Goal: Task Accomplishment & Management: Complete application form

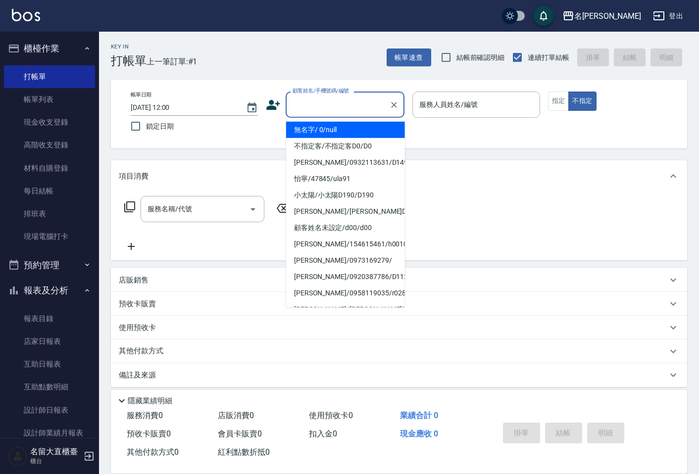
click at [312, 113] on input "顧客姓名/手機號碼/編號" at bounding box center [337, 104] width 95 height 17
click at [328, 135] on li "無名字/ 0/null" at bounding box center [345, 130] width 119 height 16
type input "無名字/ 0/null"
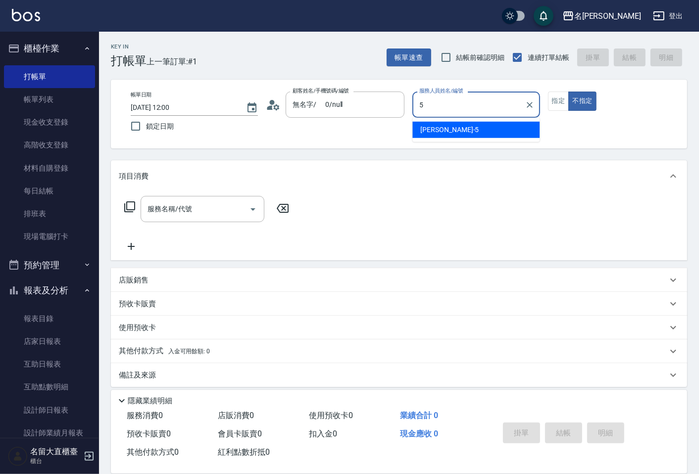
type input "Reese-5"
type button "false"
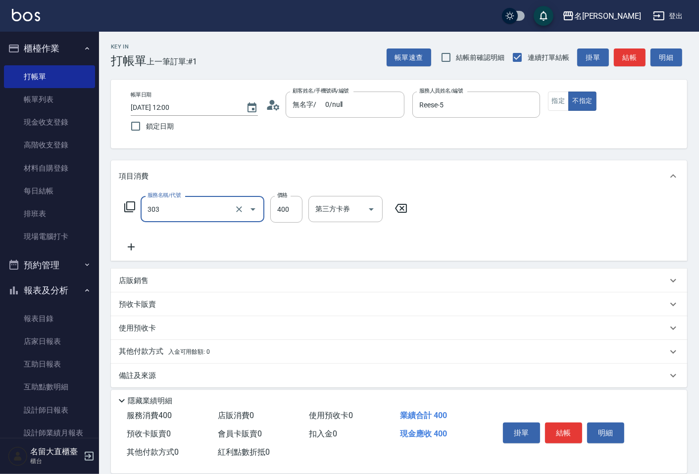
type input "剪髮(C級)(303)"
click at [233, 213] on div at bounding box center [246, 209] width 28 height 26
type input "洗髮(500)"
type input "350"
click at [625, 52] on button "結帳" at bounding box center [630, 58] width 32 height 18
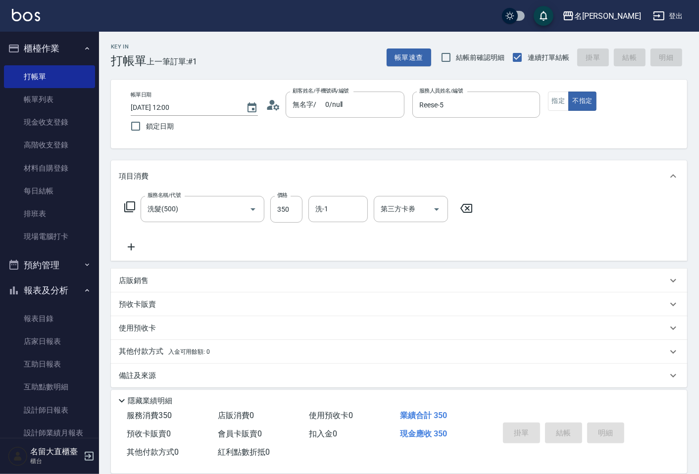
type input "[DATE] 13:29"
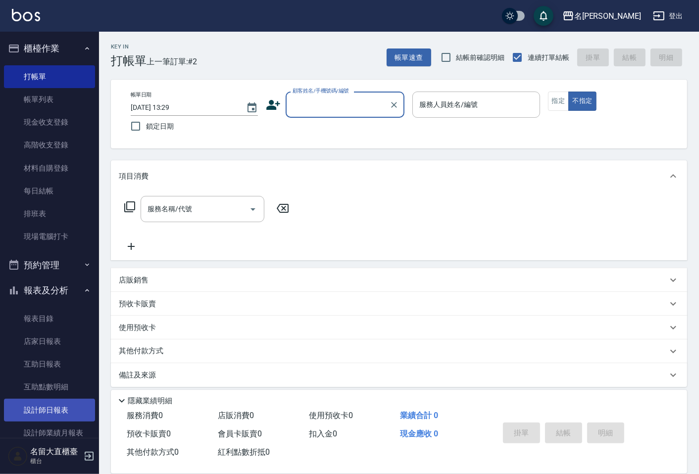
click at [41, 400] on link "設計師日報表" at bounding box center [49, 410] width 91 height 23
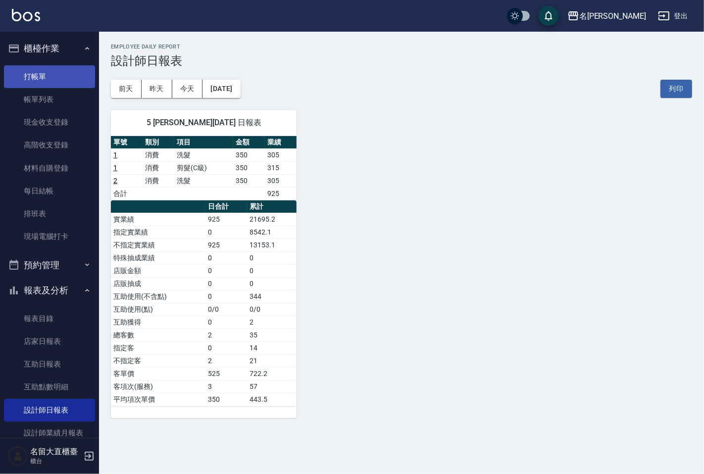
click at [41, 83] on link "打帳單" at bounding box center [49, 76] width 91 height 23
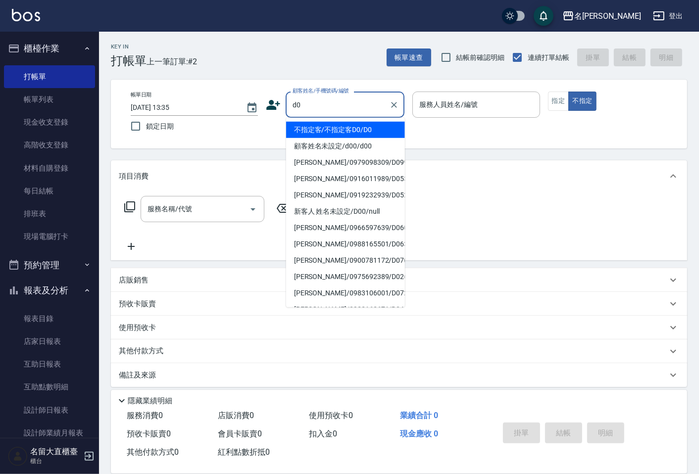
type input "不指定客/不指定客D0/D0"
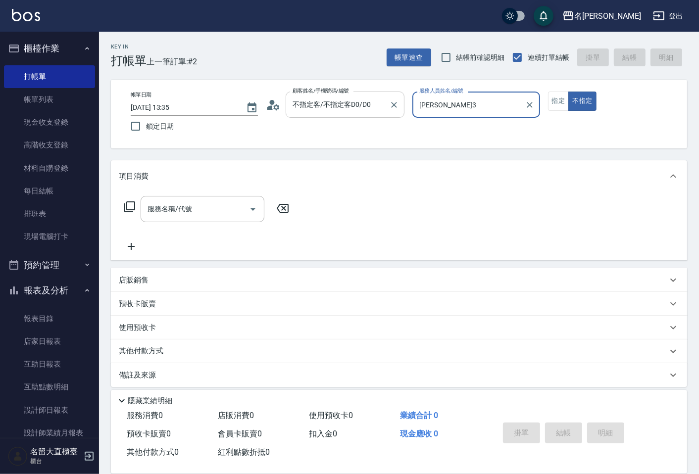
type input "[PERSON_NAME]3"
click at [569, 92] on button "不指定" at bounding box center [583, 101] width 28 height 19
type button "false"
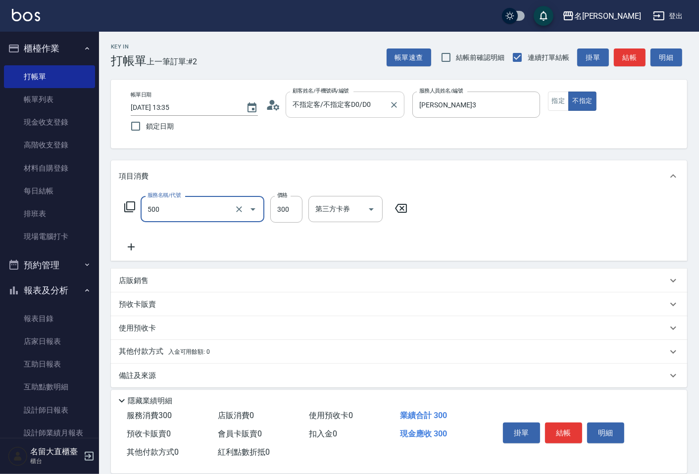
type input "洗髮(500)"
type input "350"
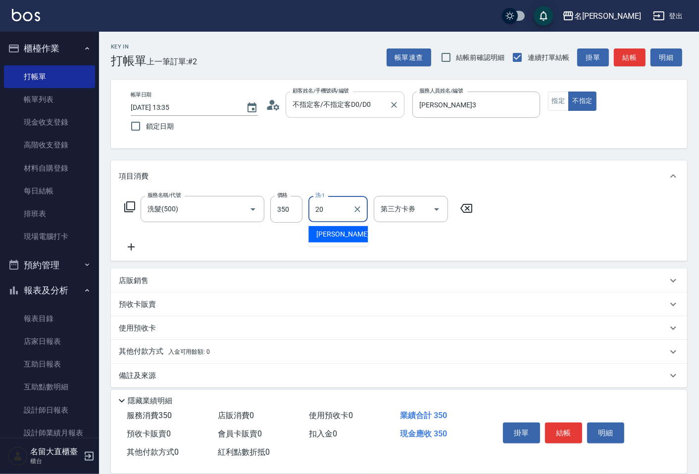
type input "詩雅-20"
click at [641, 49] on button "結帳" at bounding box center [630, 58] width 32 height 18
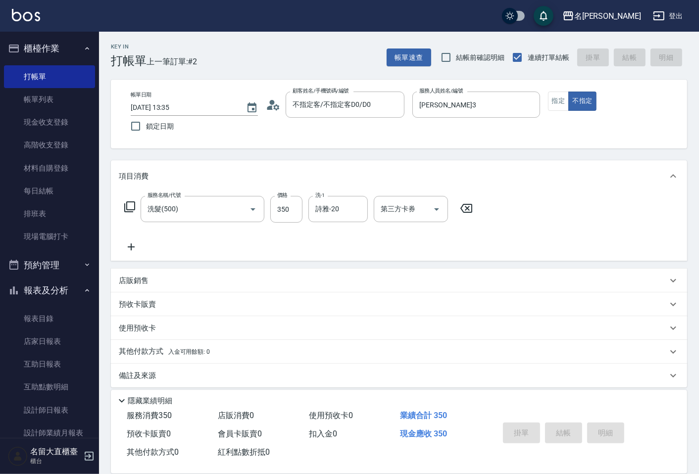
type input "[DATE] 14:10"
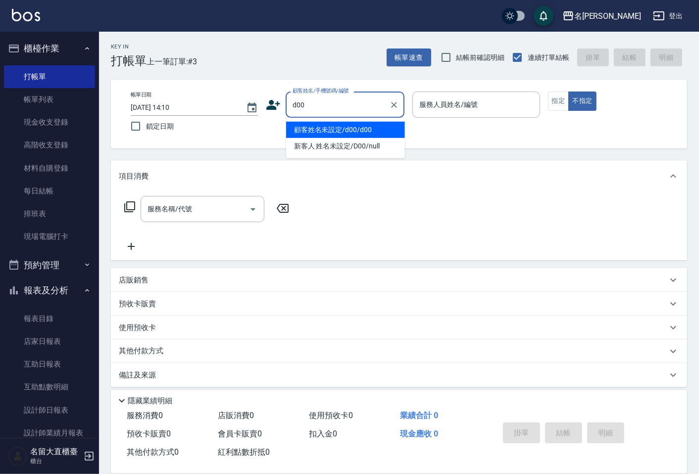
type input "顧客姓名未設定/d00/d00"
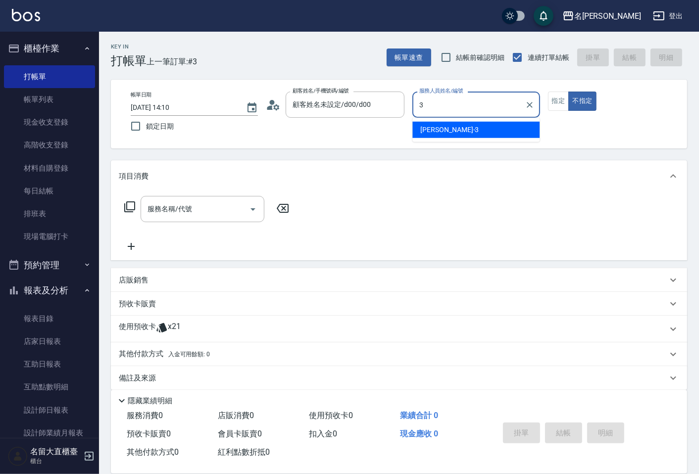
type input "[PERSON_NAME]3"
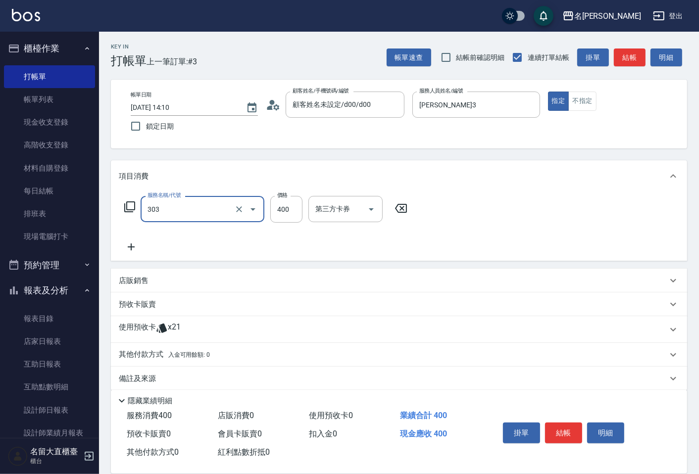
type input "剪髮(C級)(303)"
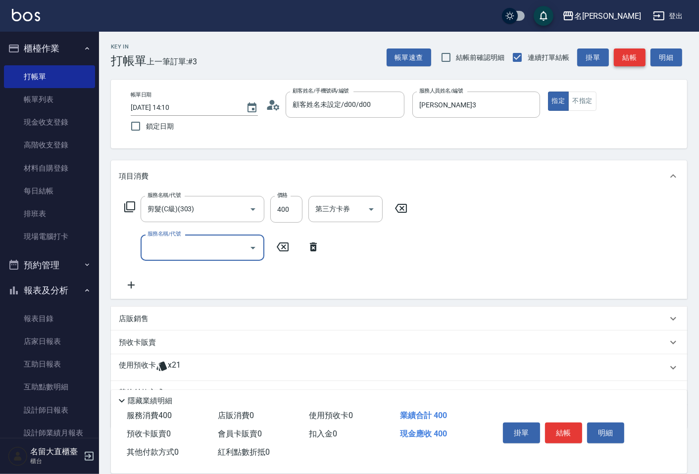
click at [629, 60] on button "結帳" at bounding box center [630, 58] width 32 height 18
